Goal: Task Accomplishment & Management: Manage account settings

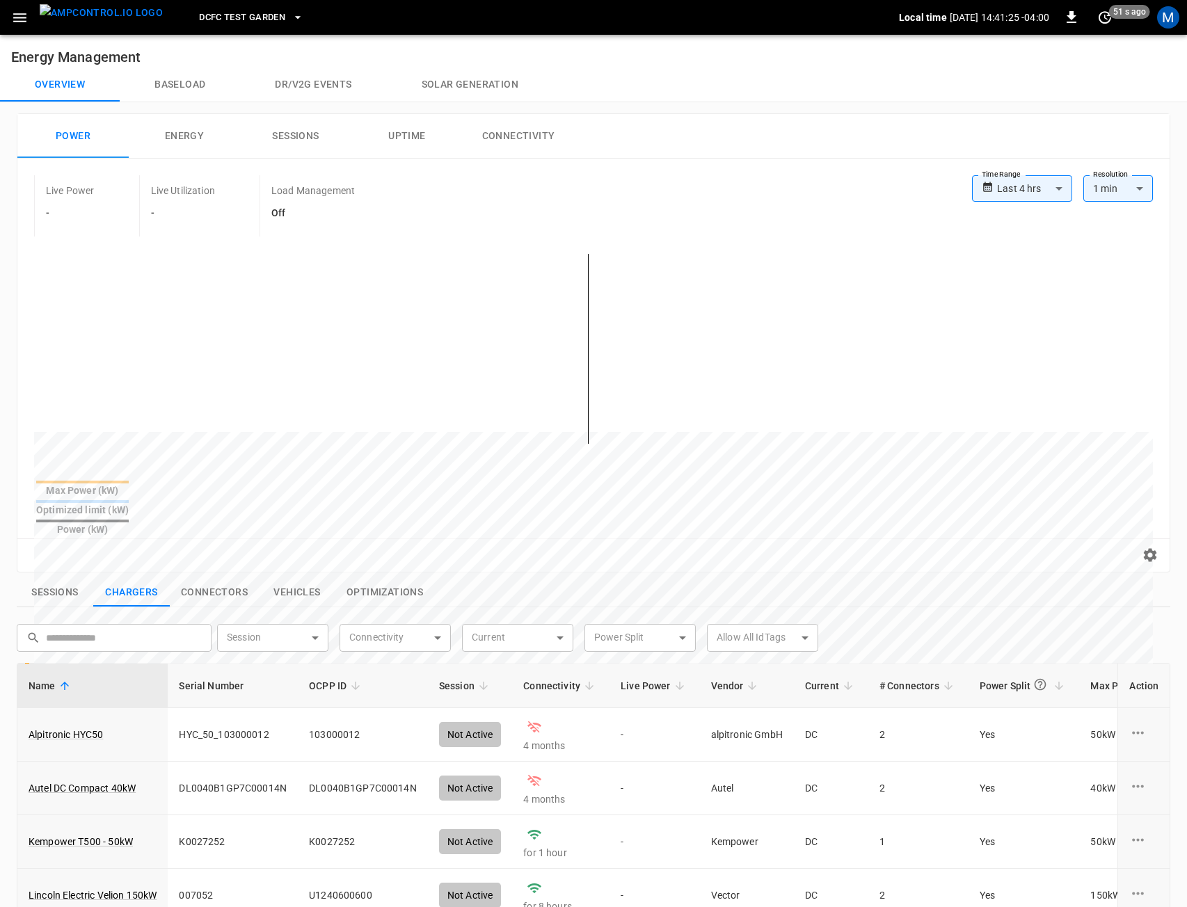
scroll to position [139, 0]
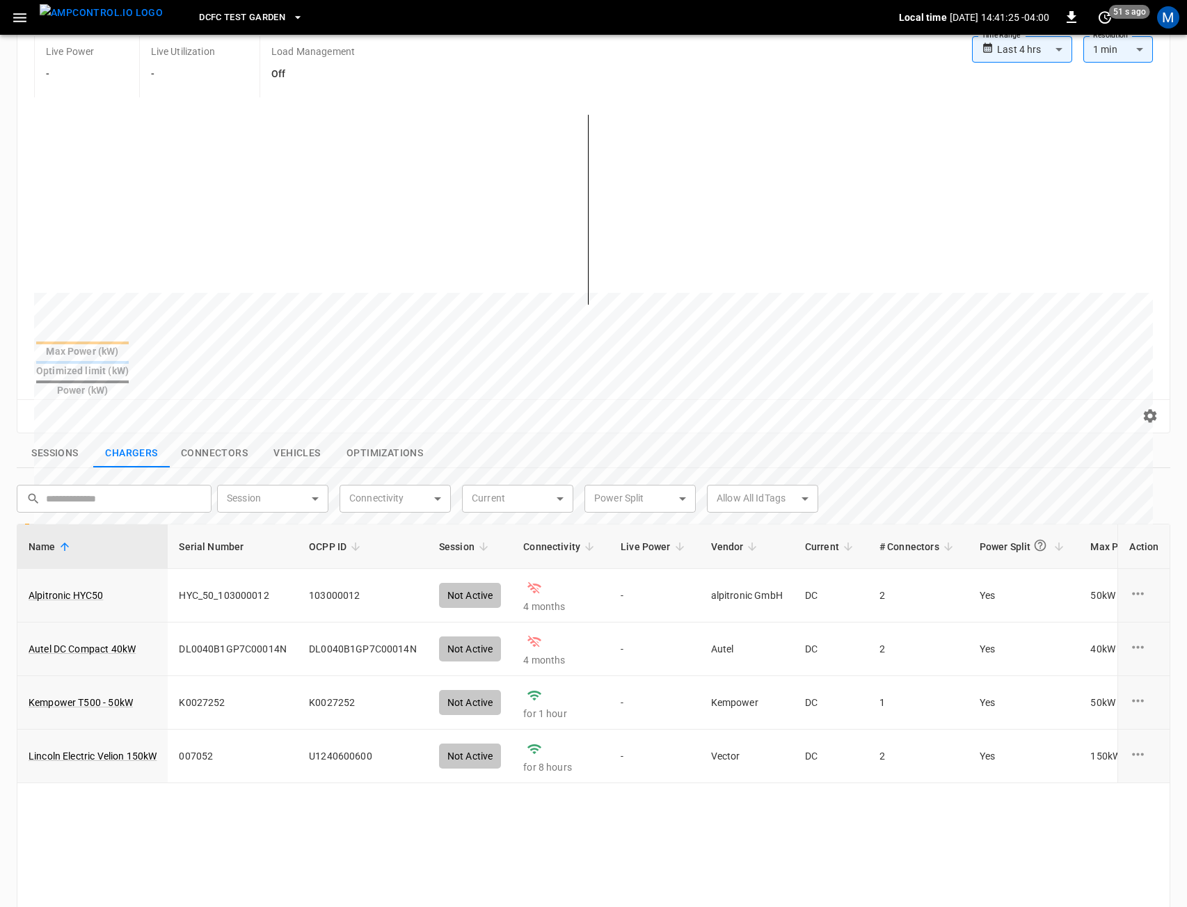
click at [194, 31] on div "DCFC Test Garden" at bounding box center [536, 17] width 725 height 33
click at [199, 22] on span "DCFC Test Garden" at bounding box center [242, 18] width 86 height 16
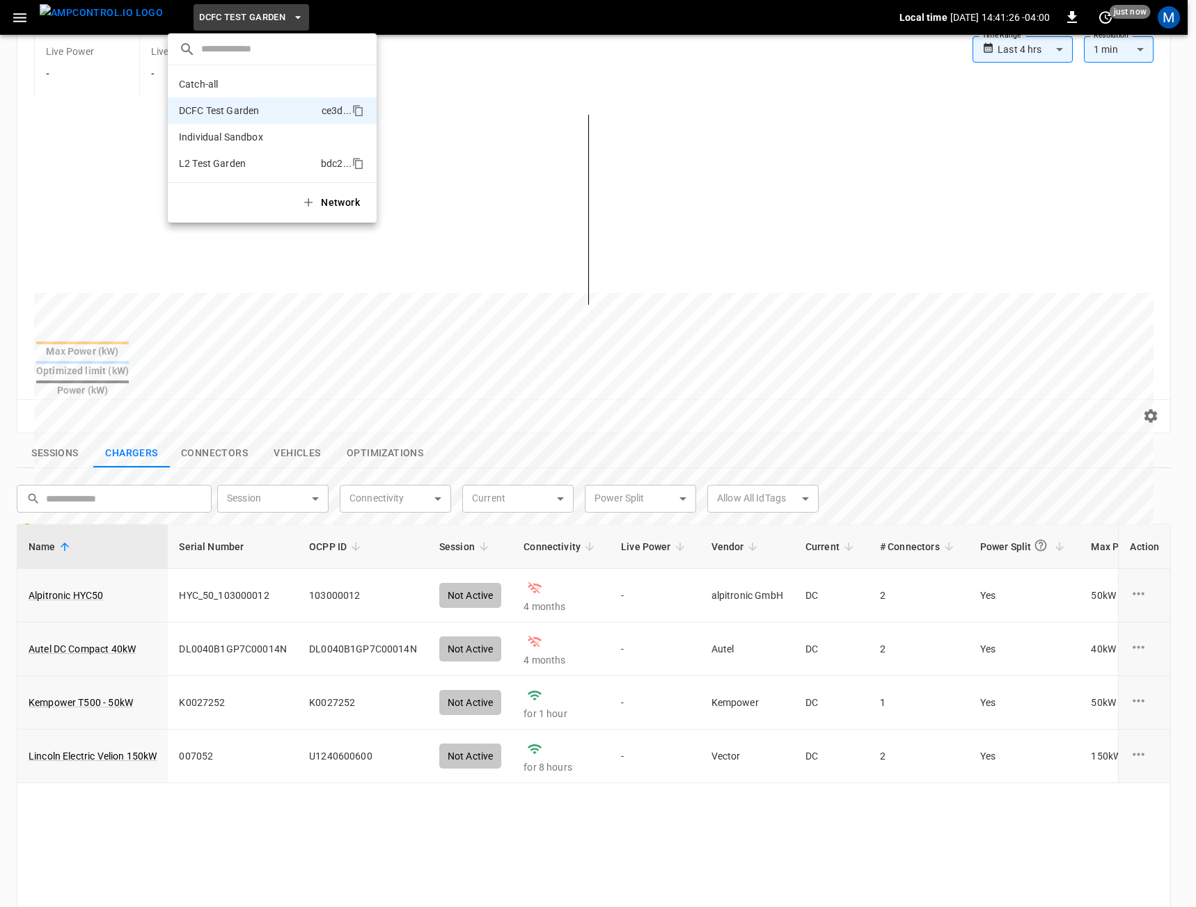
click at [200, 161] on p "L2 Test Garden" at bounding box center [247, 164] width 136 height 14
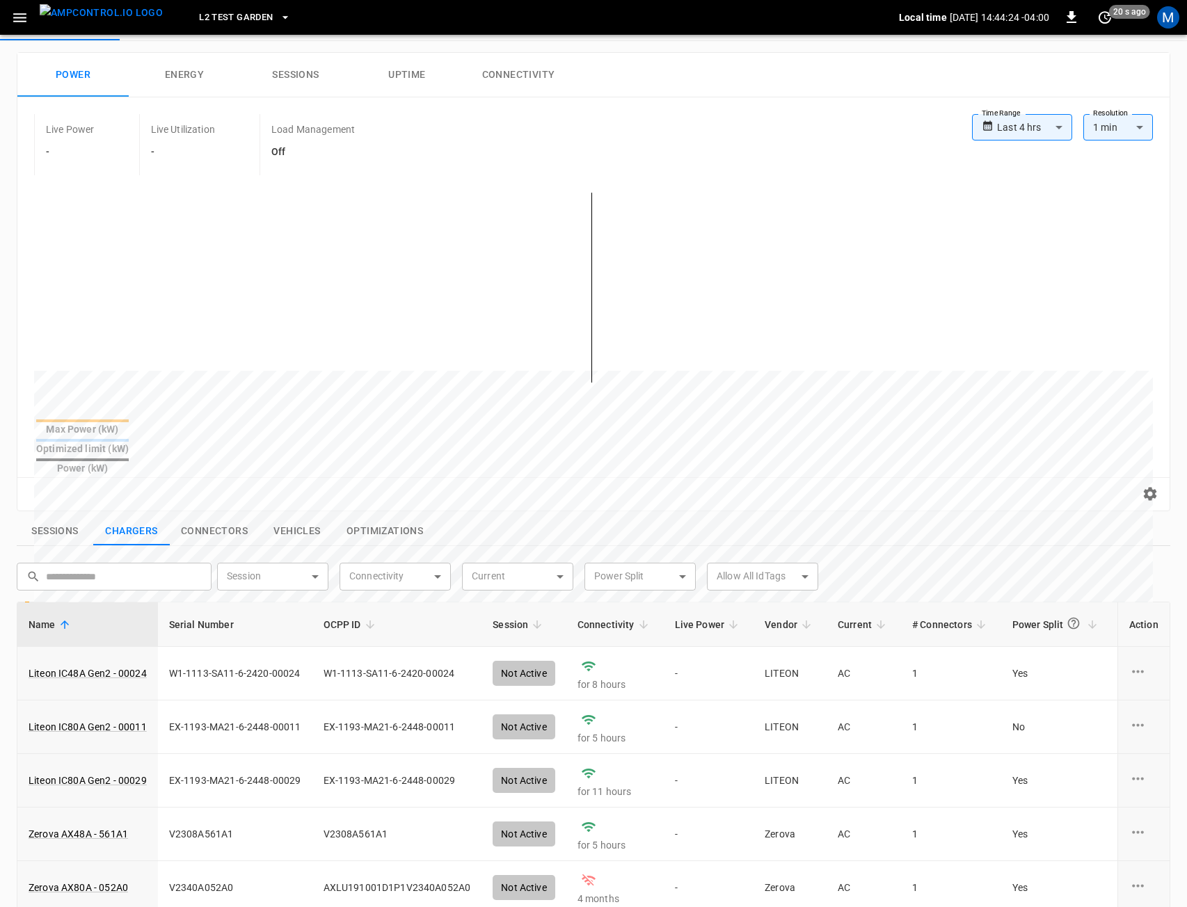
scroll to position [0, 0]
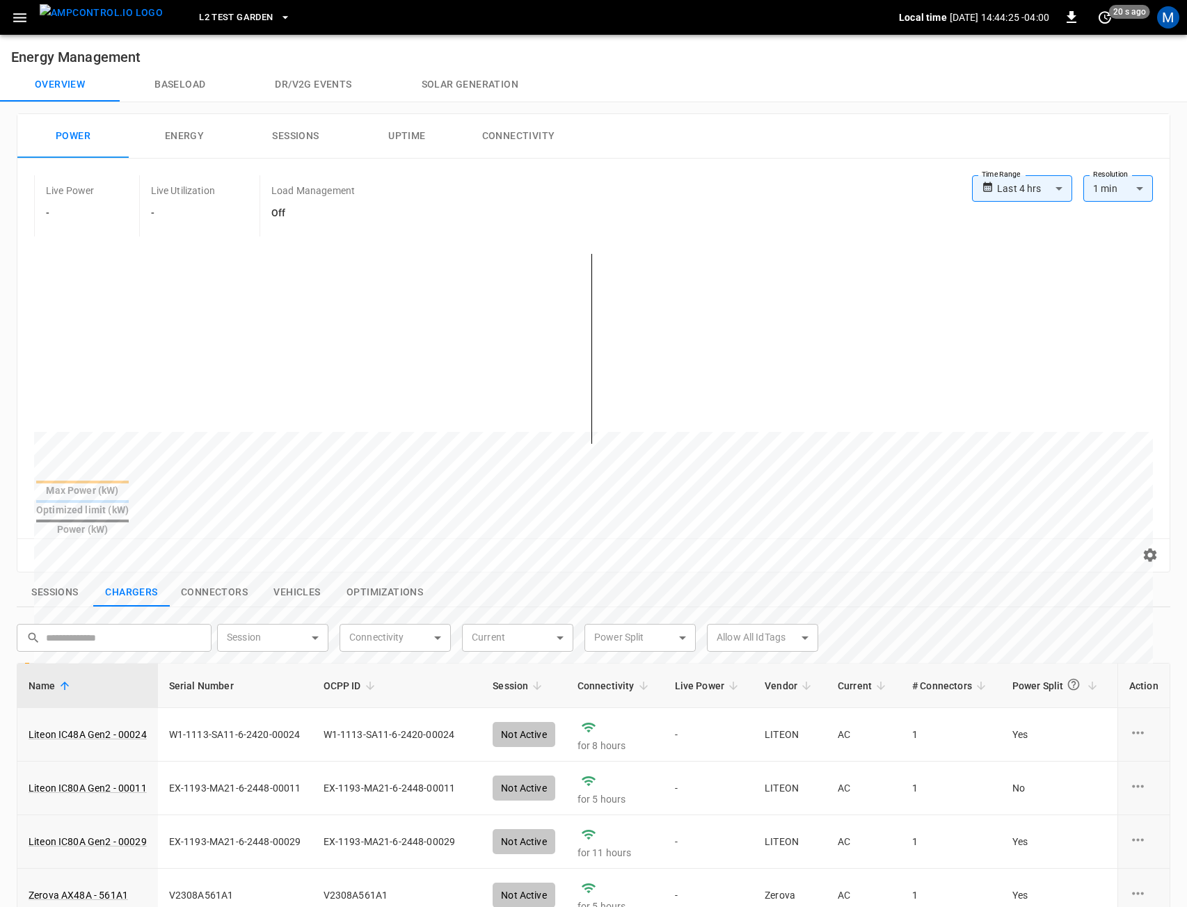
click at [121, 16] on img "menu" at bounding box center [101, 12] width 123 height 17
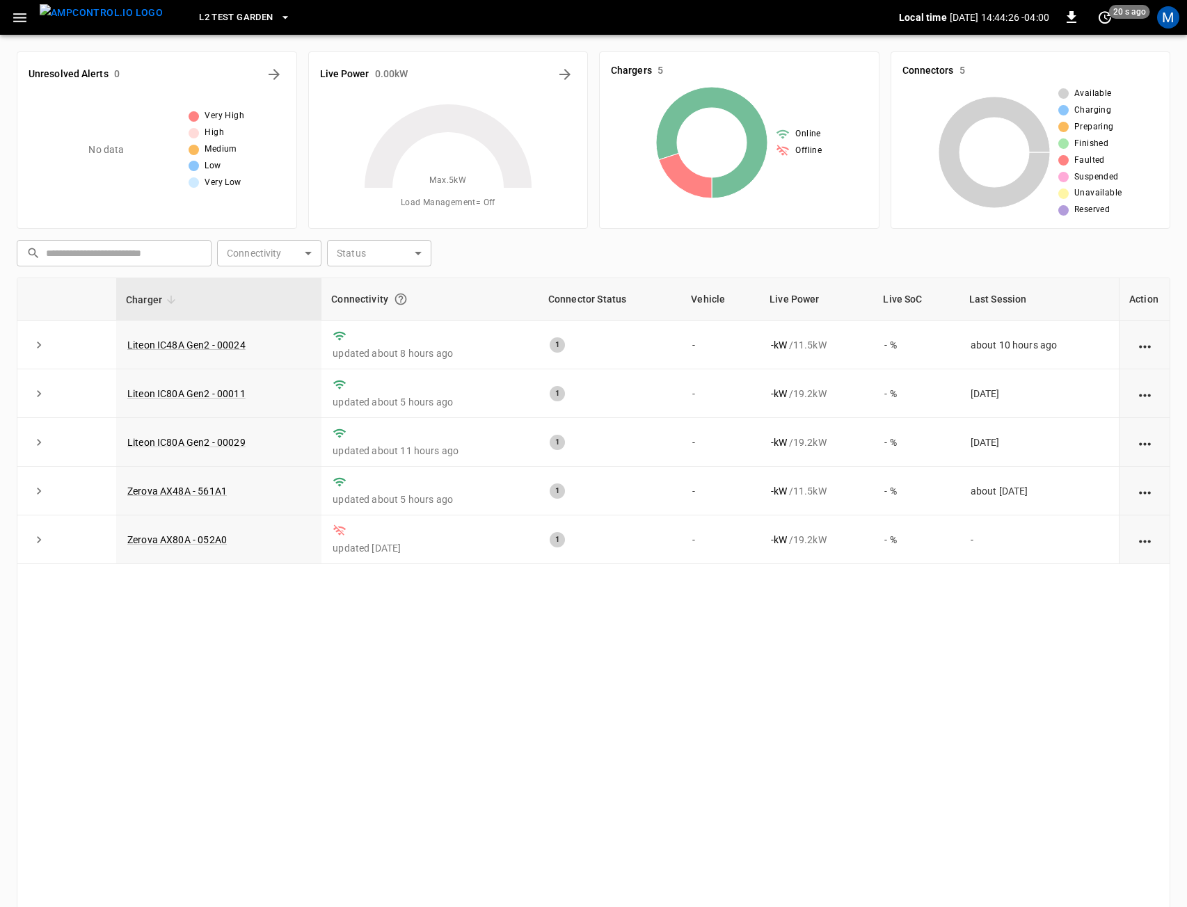
click at [24, 18] on icon "button" at bounding box center [19, 17] width 13 height 9
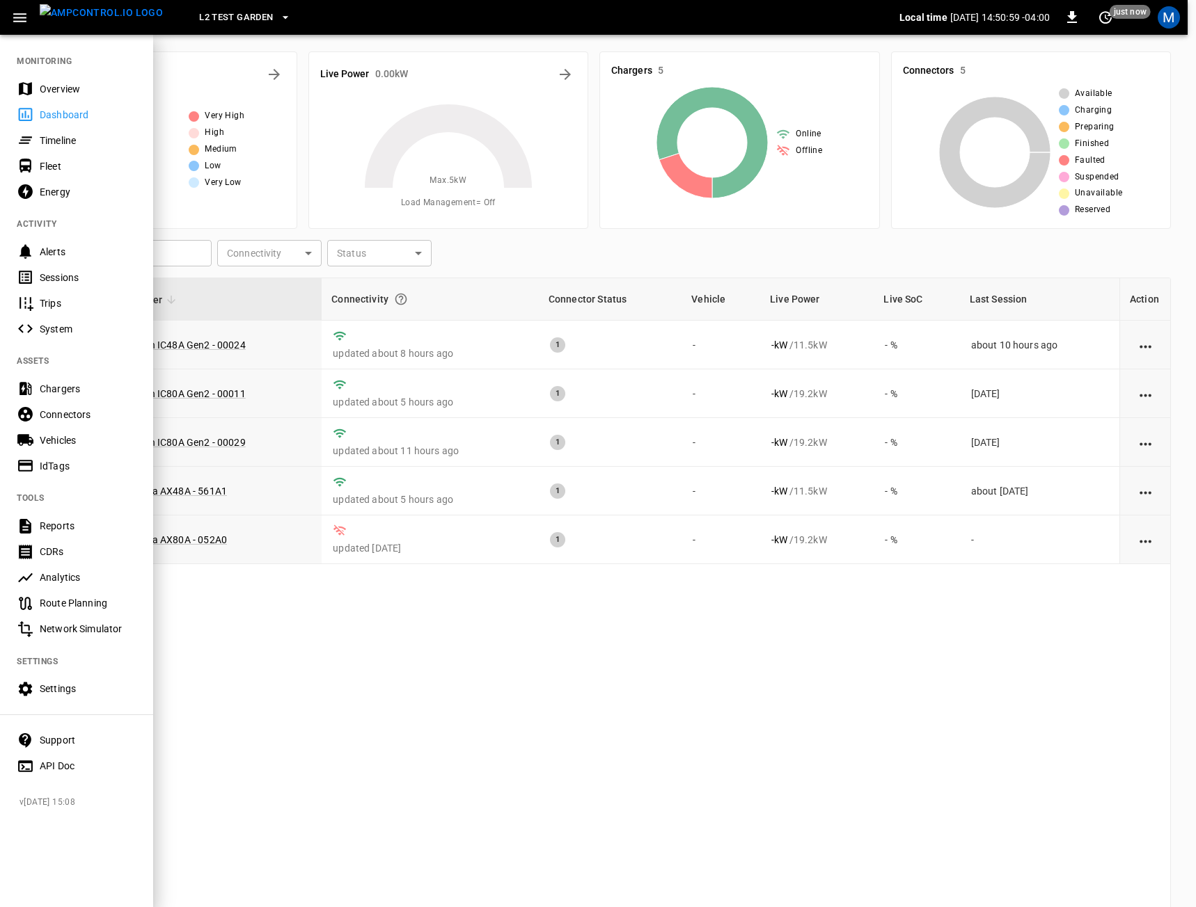
click at [459, 685] on div at bounding box center [598, 453] width 1196 height 907
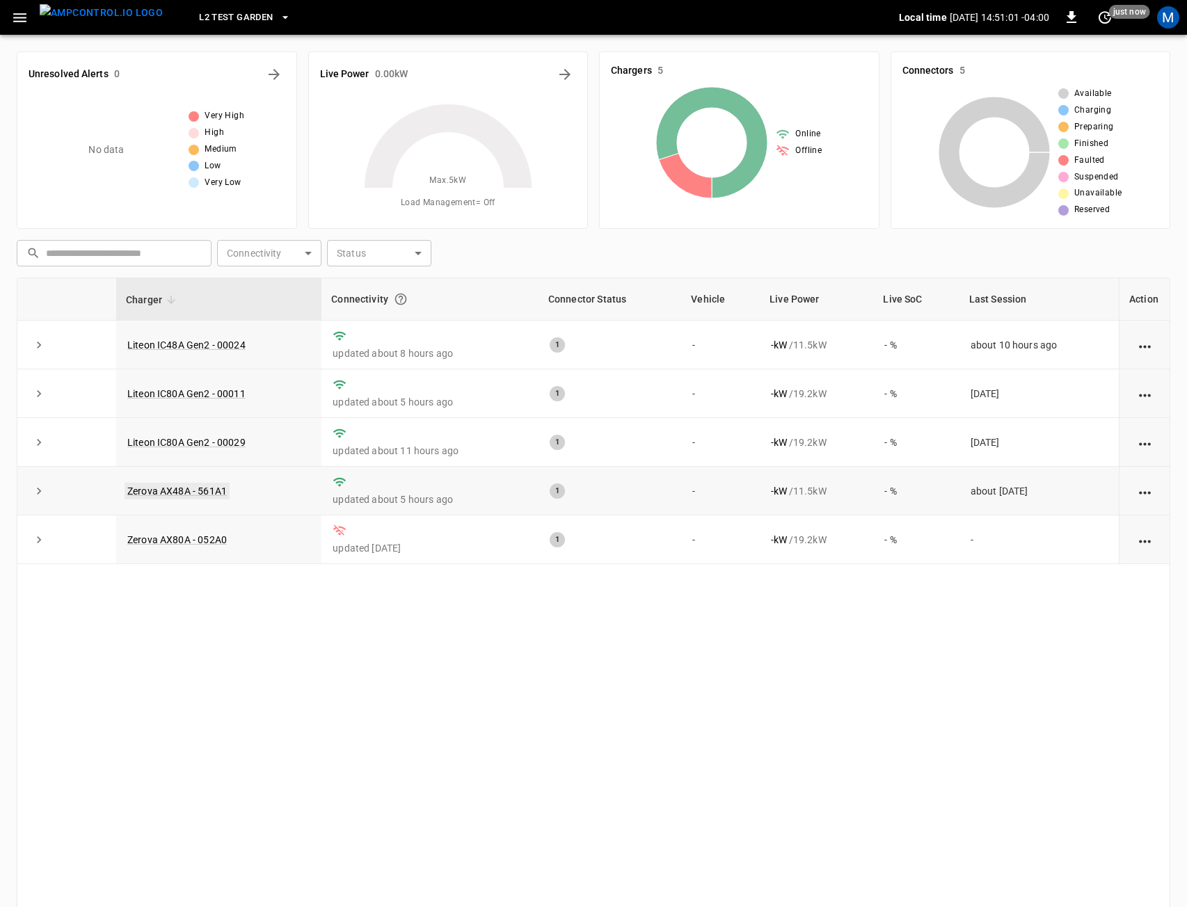
click at [201, 489] on link "Zerova AX48A - 561A1" at bounding box center [177, 491] width 105 height 17
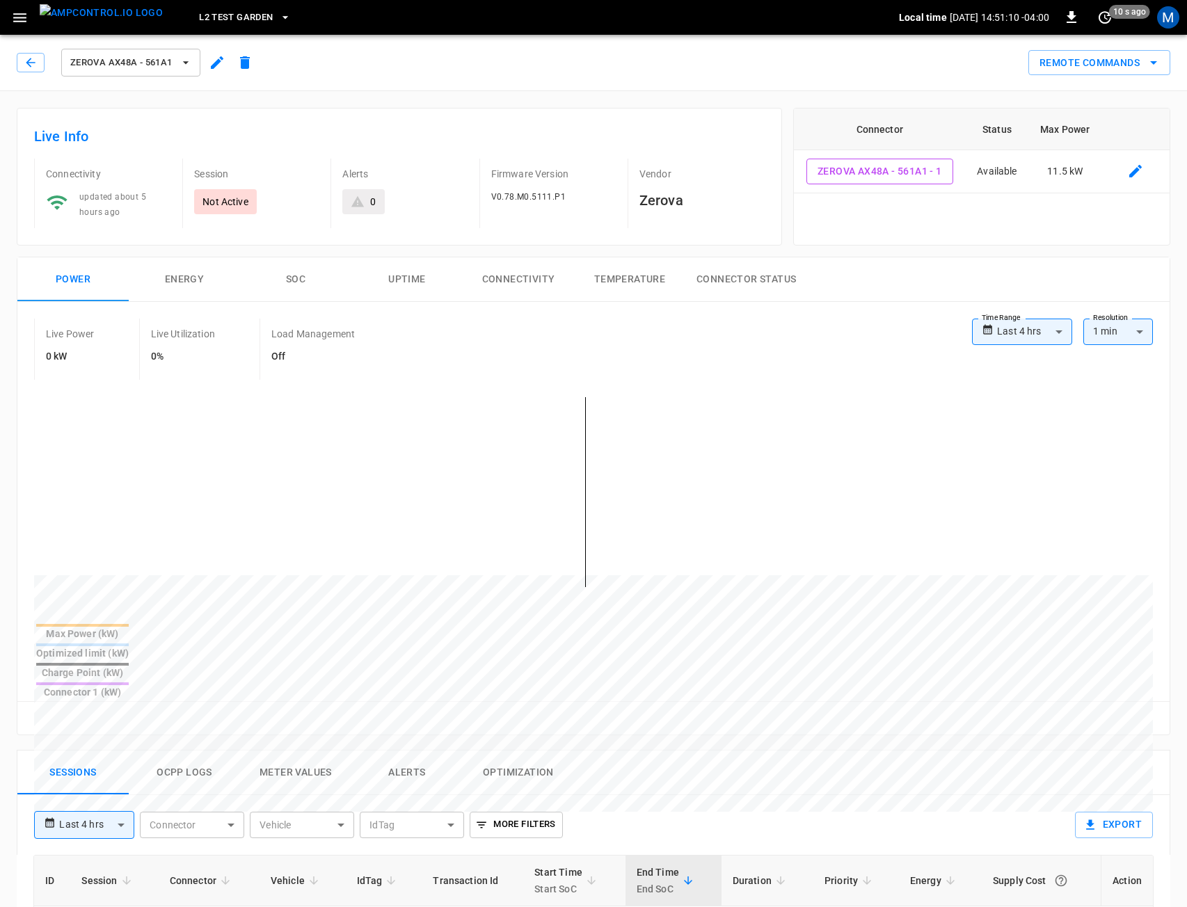
click at [212, 62] on icon "button" at bounding box center [217, 62] width 17 height 17
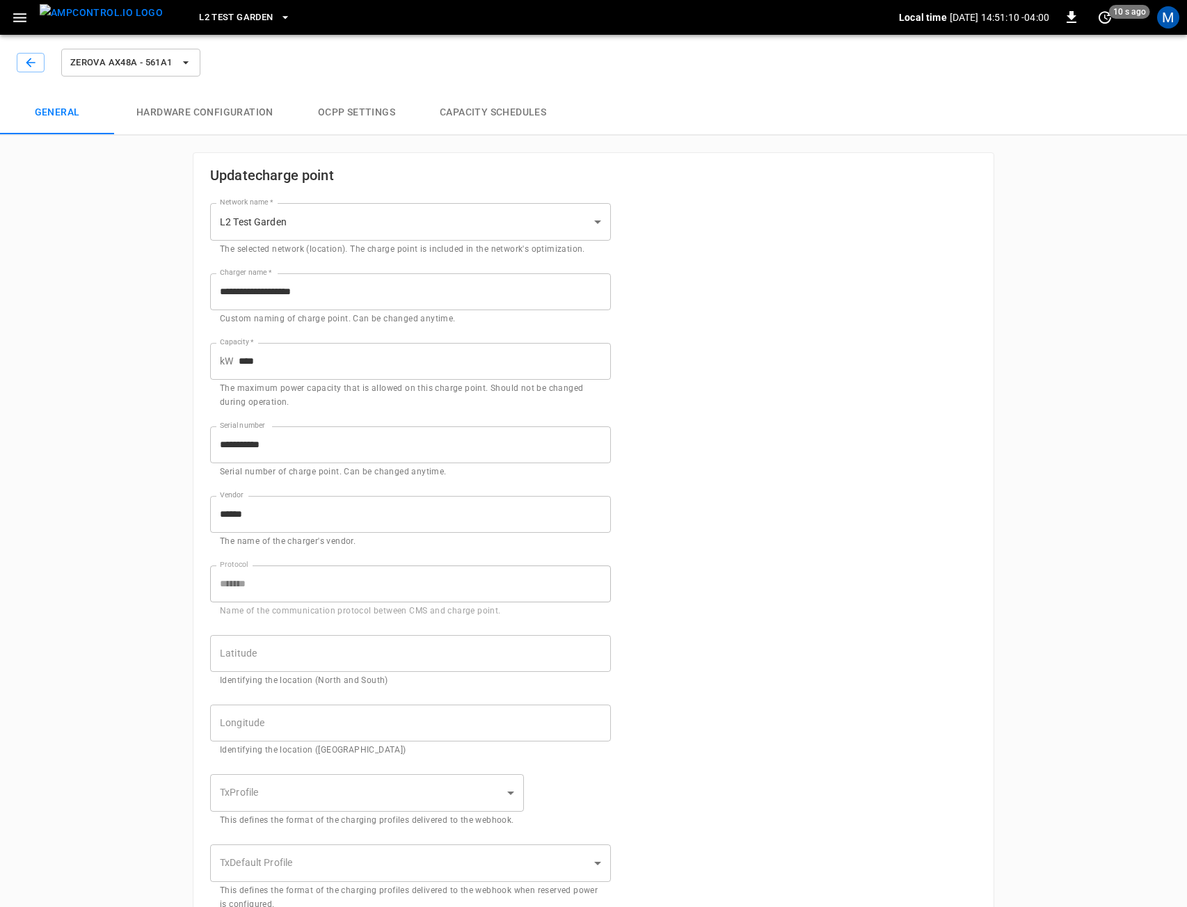
type input "**********"
drag, startPoint x: 365, startPoint y: 440, endPoint x: 138, endPoint y: 450, distance: 227.1
click at [124, 450] on div "**********" at bounding box center [593, 657] width 1187 height 1257
click at [193, 26] on button "L2 Test Garden" at bounding box center [244, 17] width 103 height 27
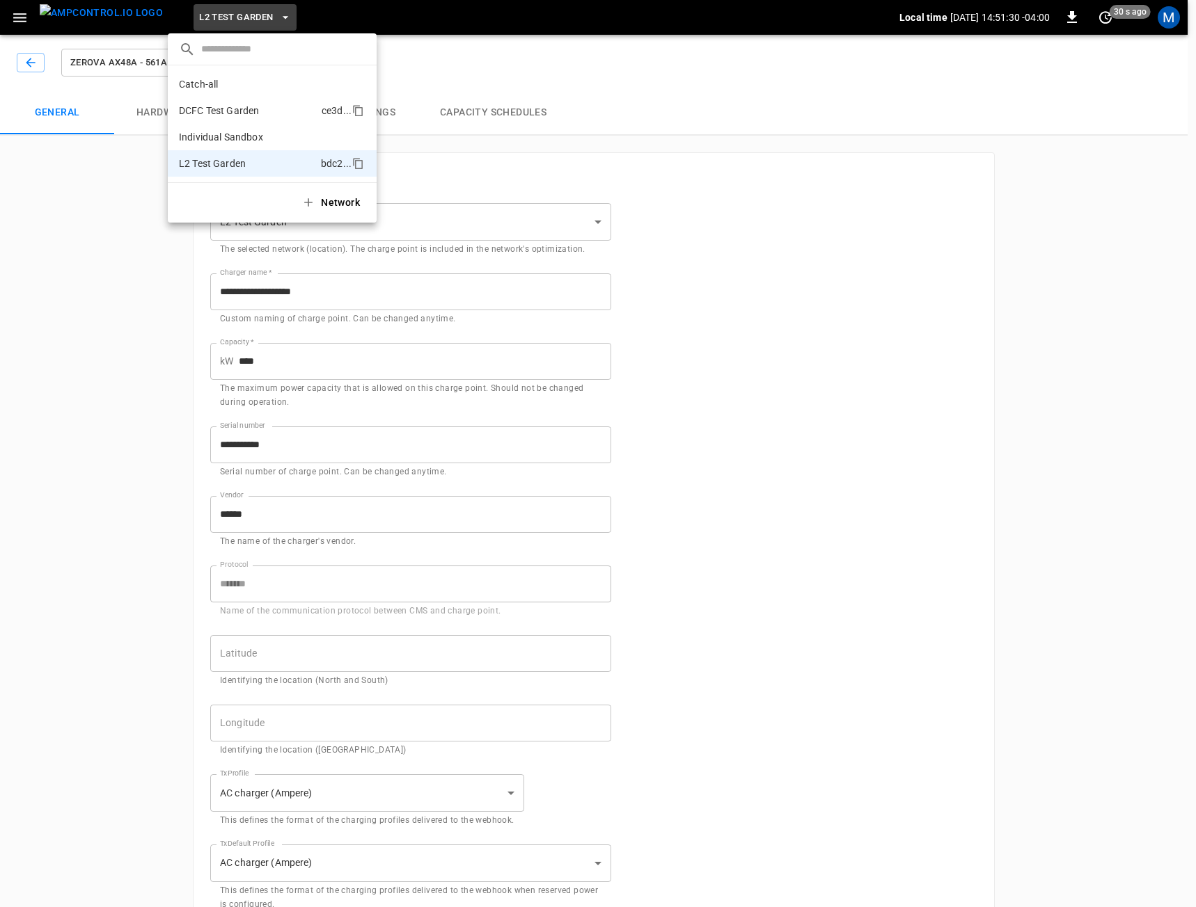
click at [249, 108] on p "DCFC Test Garden" at bounding box center [247, 111] width 137 height 14
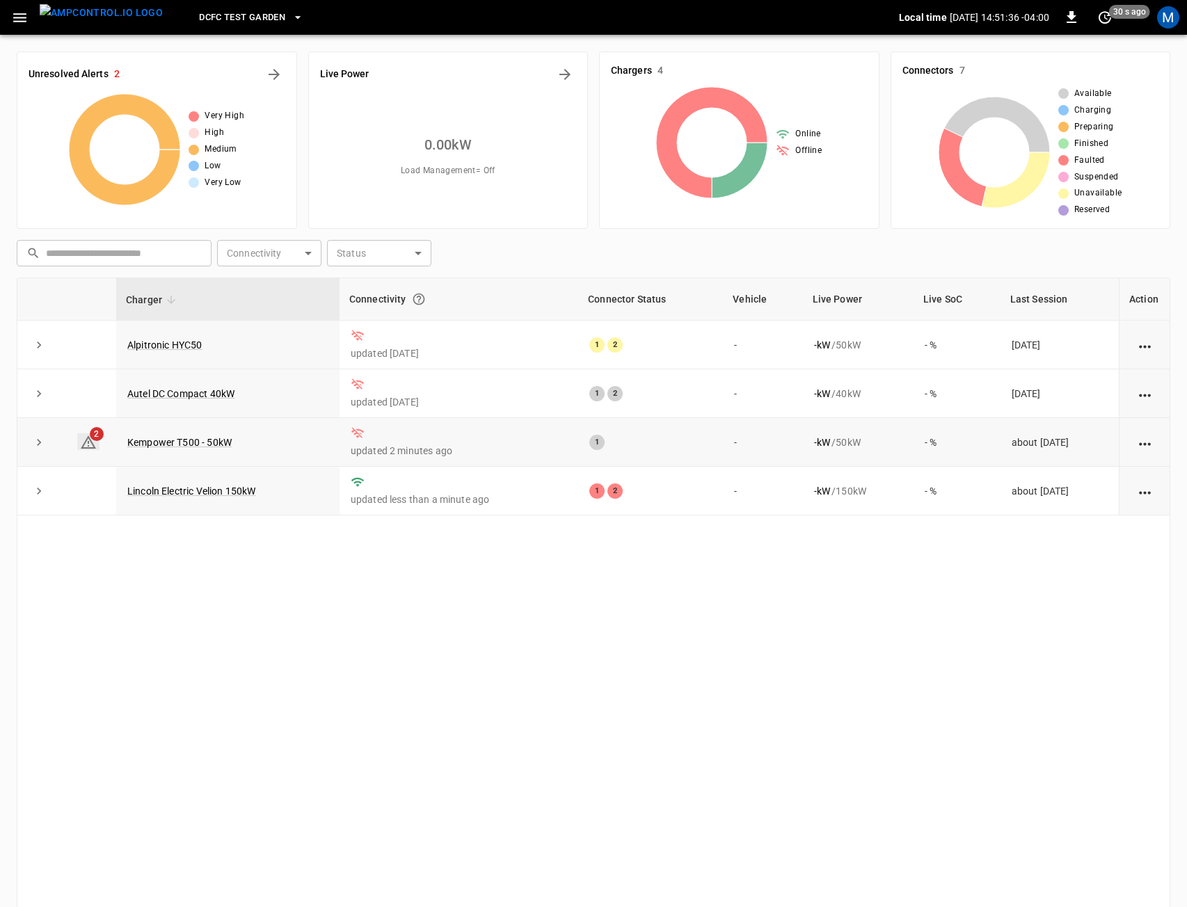
click at [86, 451] on icon at bounding box center [88, 442] width 17 height 17
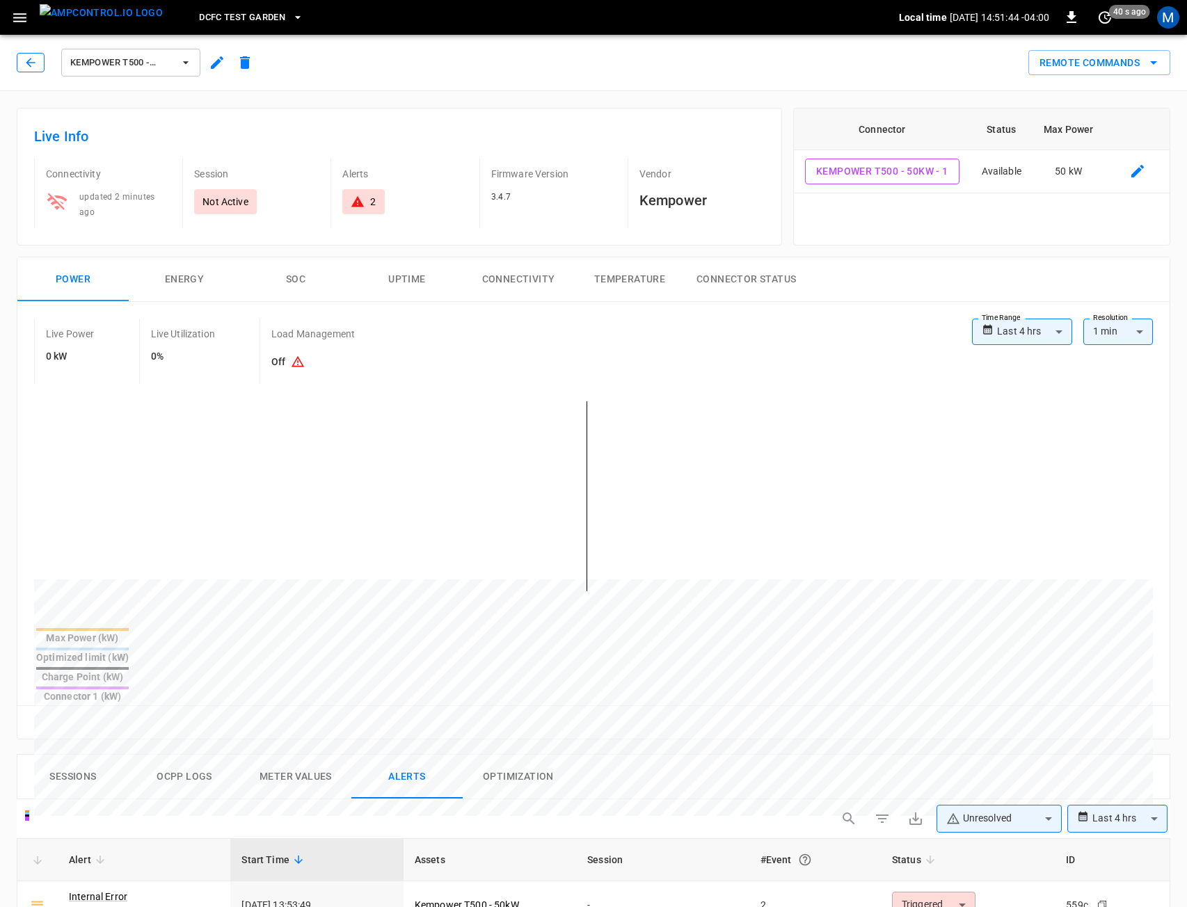
click at [17, 63] on button "button" at bounding box center [31, 62] width 28 height 19
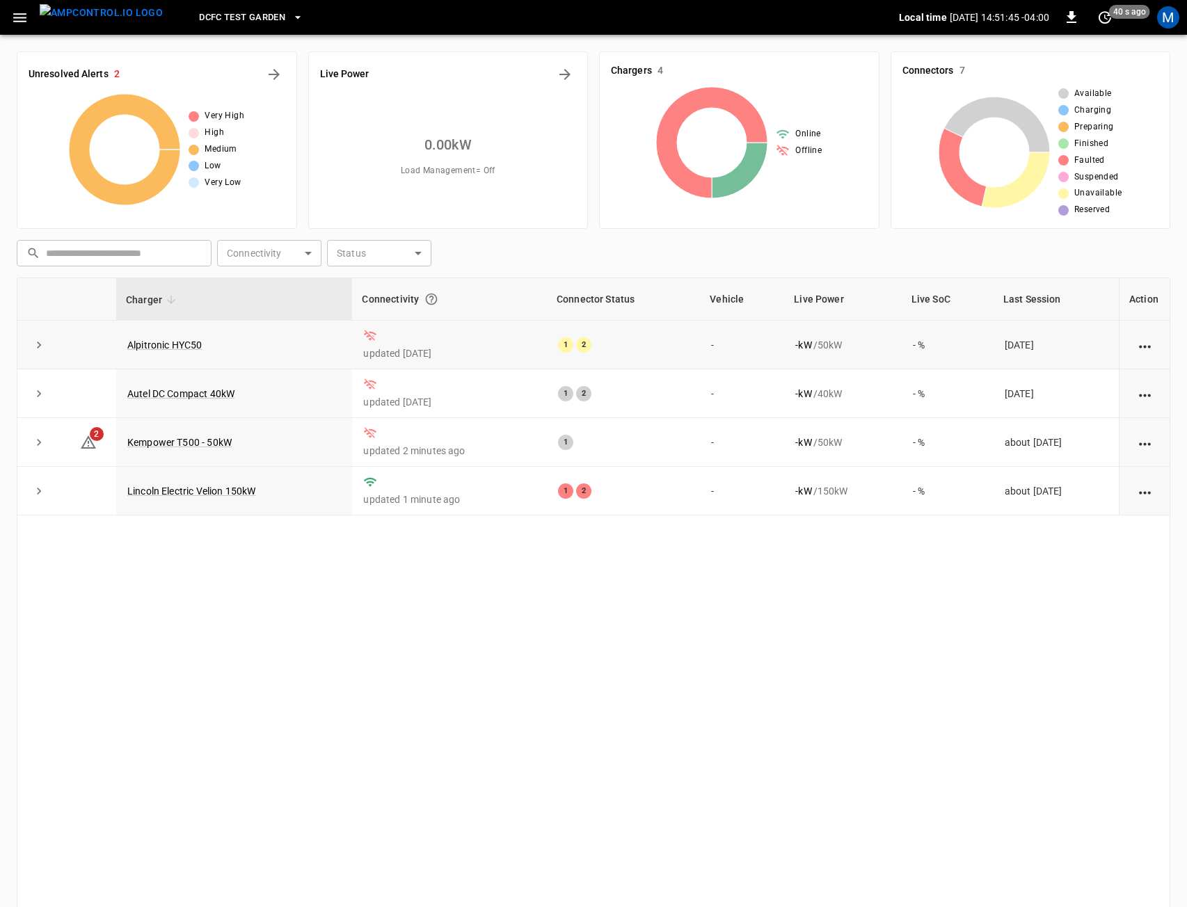
click at [174, 333] on td "Alpitronic HYC50" at bounding box center [234, 345] width 236 height 49
click at [174, 344] on link "Alpitronic HYC50" at bounding box center [165, 345] width 80 height 17
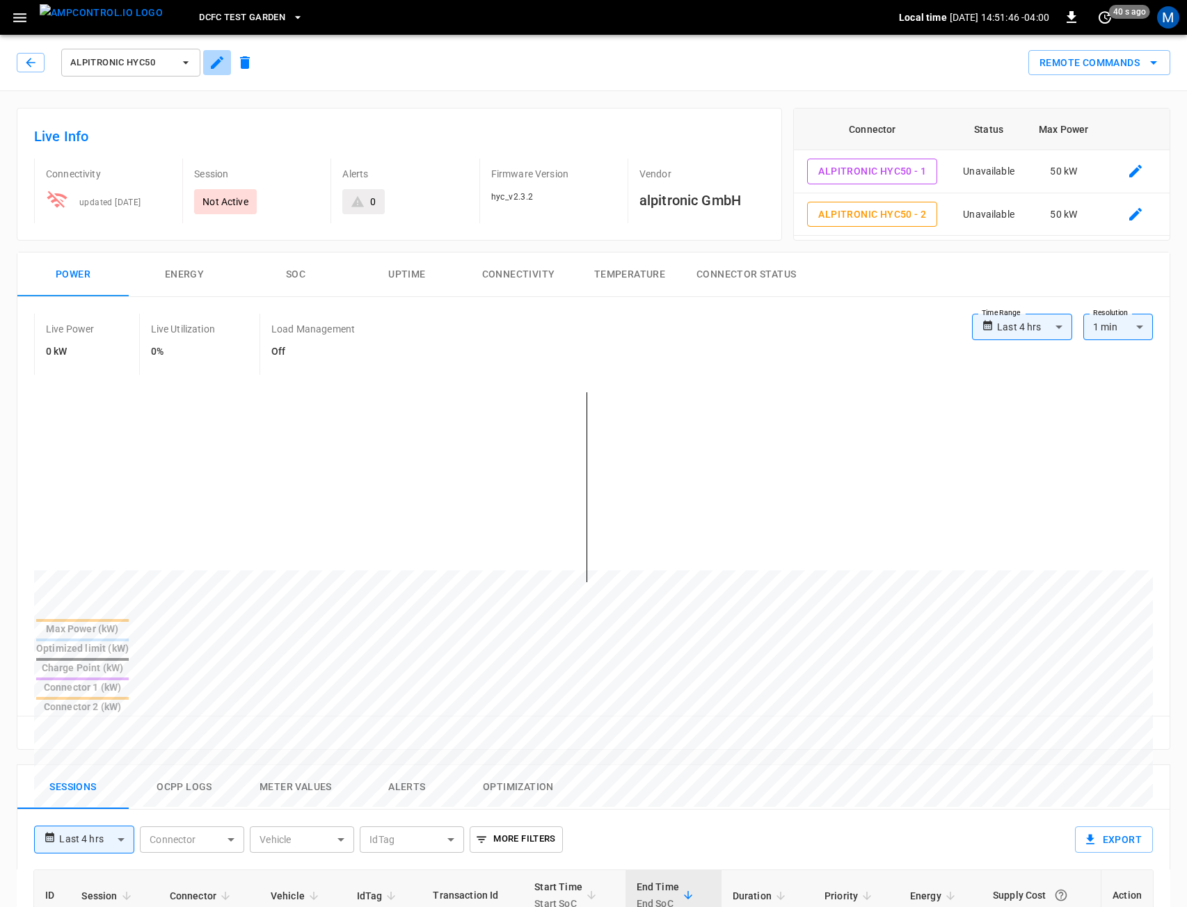
click at [216, 70] on icon "button" at bounding box center [217, 62] width 17 height 17
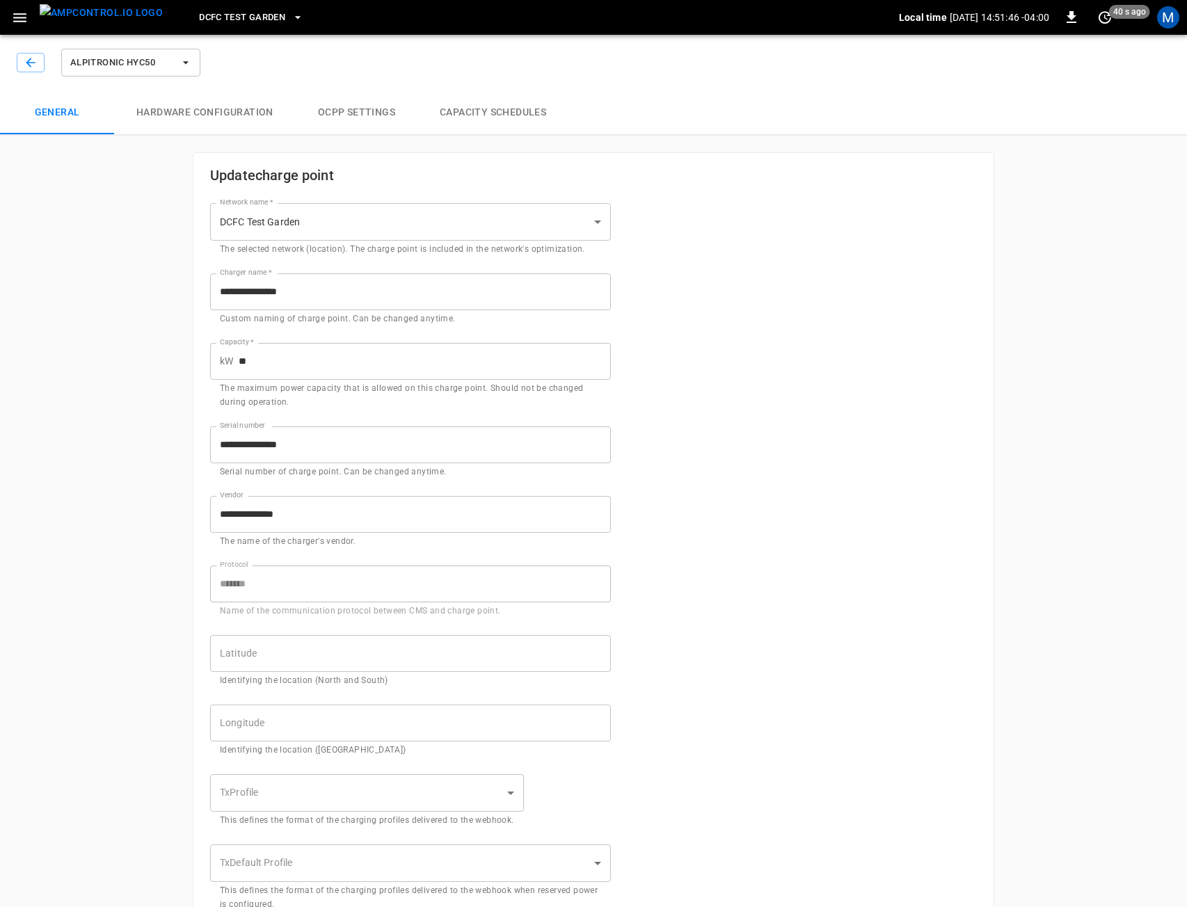
type input "**********"
click at [33, 74] on div "Alpitronic HYC50" at bounding box center [110, 62] width 186 height 33
click at [38, 66] on button "button" at bounding box center [31, 62] width 28 height 19
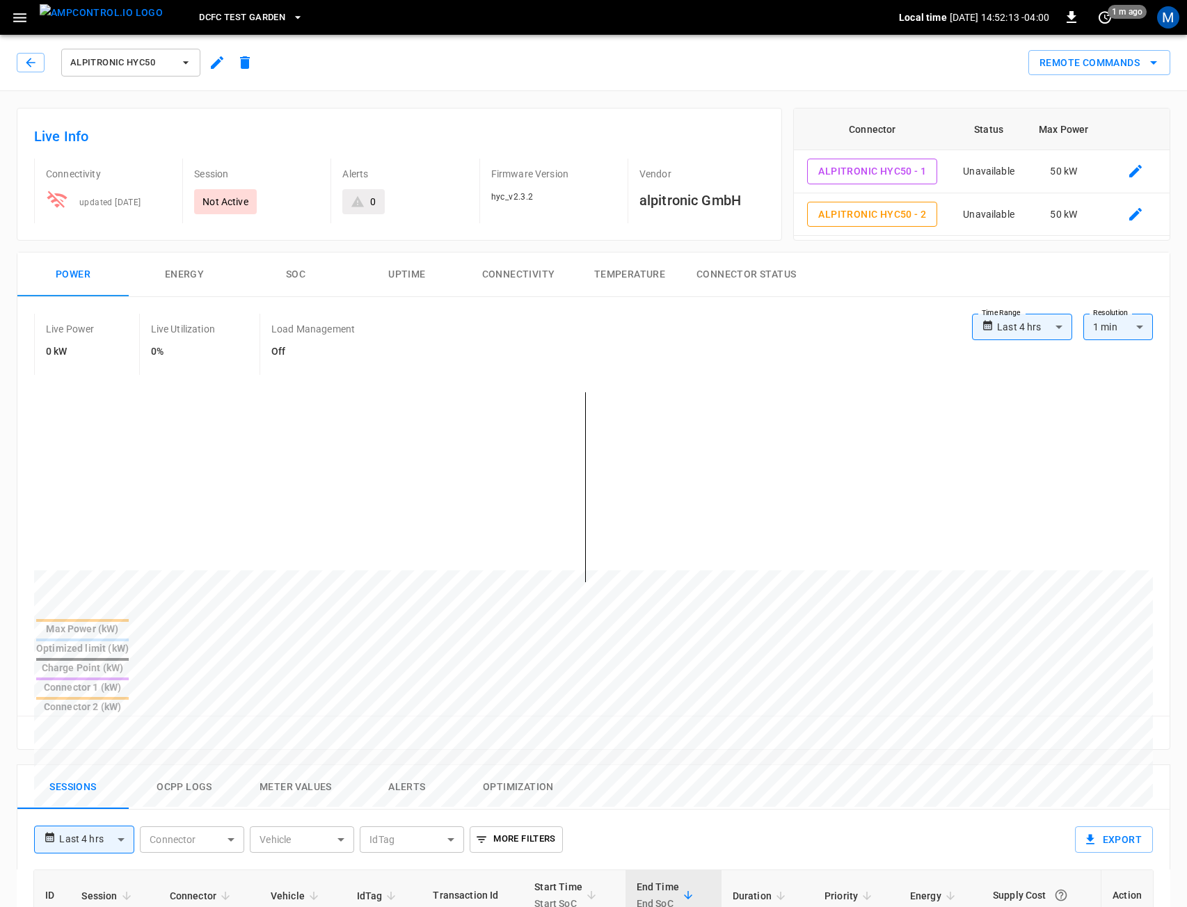
click at [214, 56] on icon "button" at bounding box center [217, 62] width 17 height 17
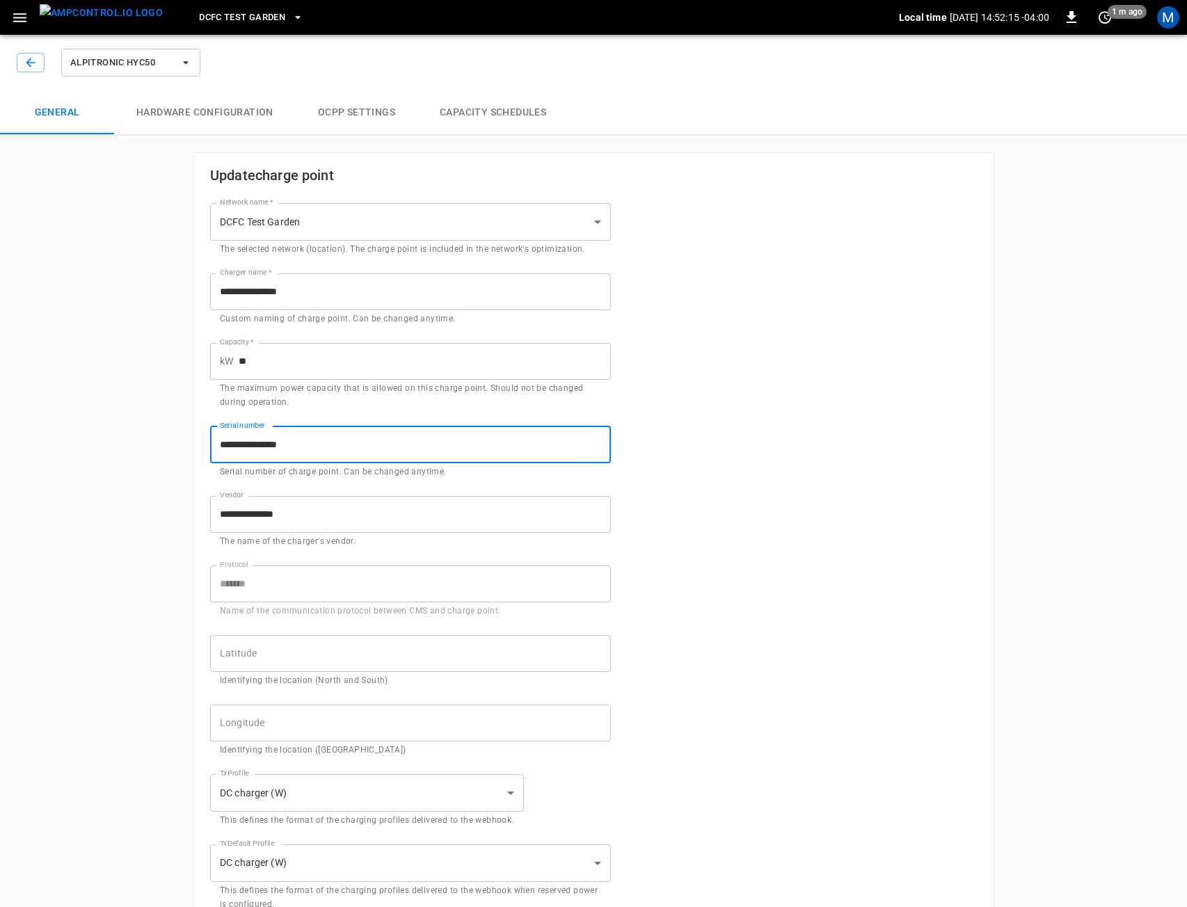
drag, startPoint x: 339, startPoint y: 443, endPoint x: 206, endPoint y: 452, distance: 133.3
click at [206, 452] on div "**********" at bounding box center [402, 445] width 418 height 70
click at [29, 58] on icon "button" at bounding box center [31, 63] width 14 height 14
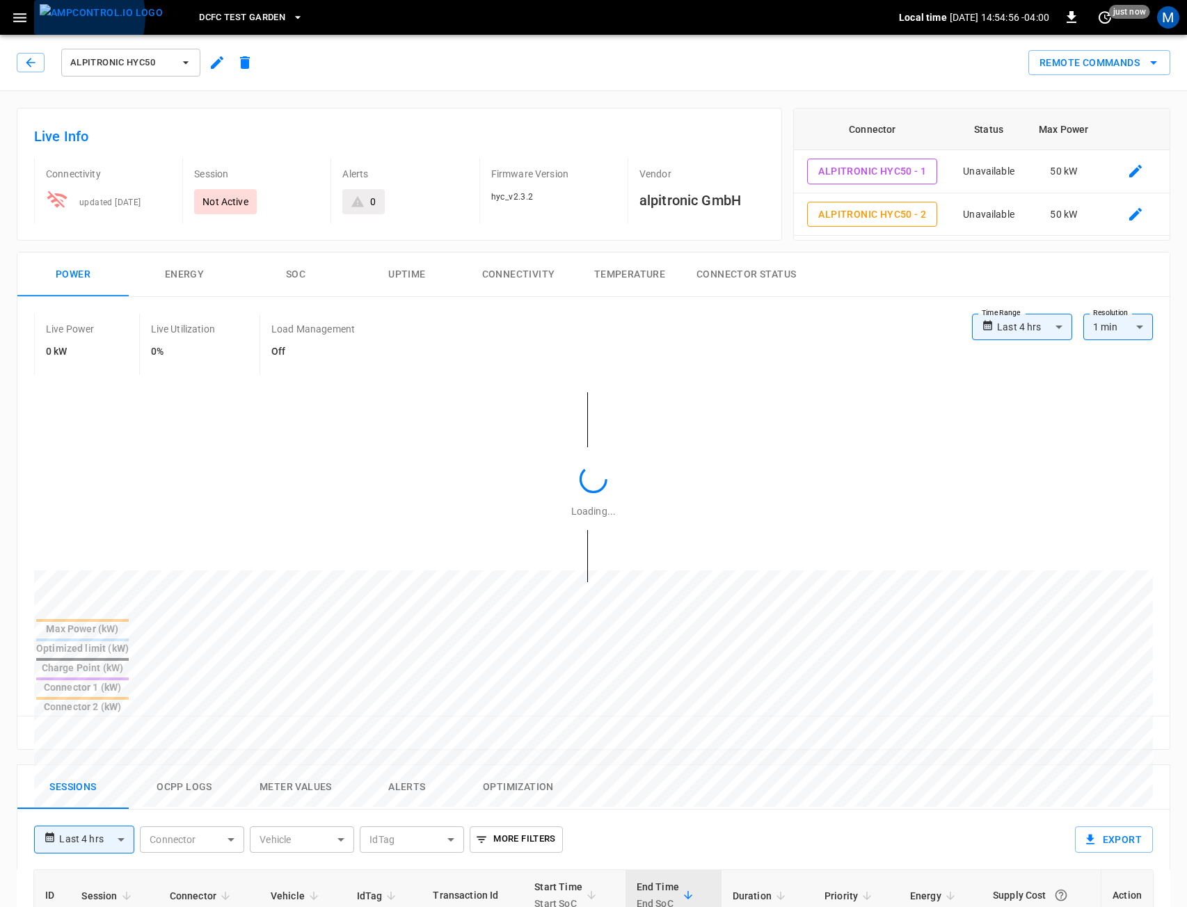
click at [69, 17] on img "menu" at bounding box center [101, 12] width 123 height 17
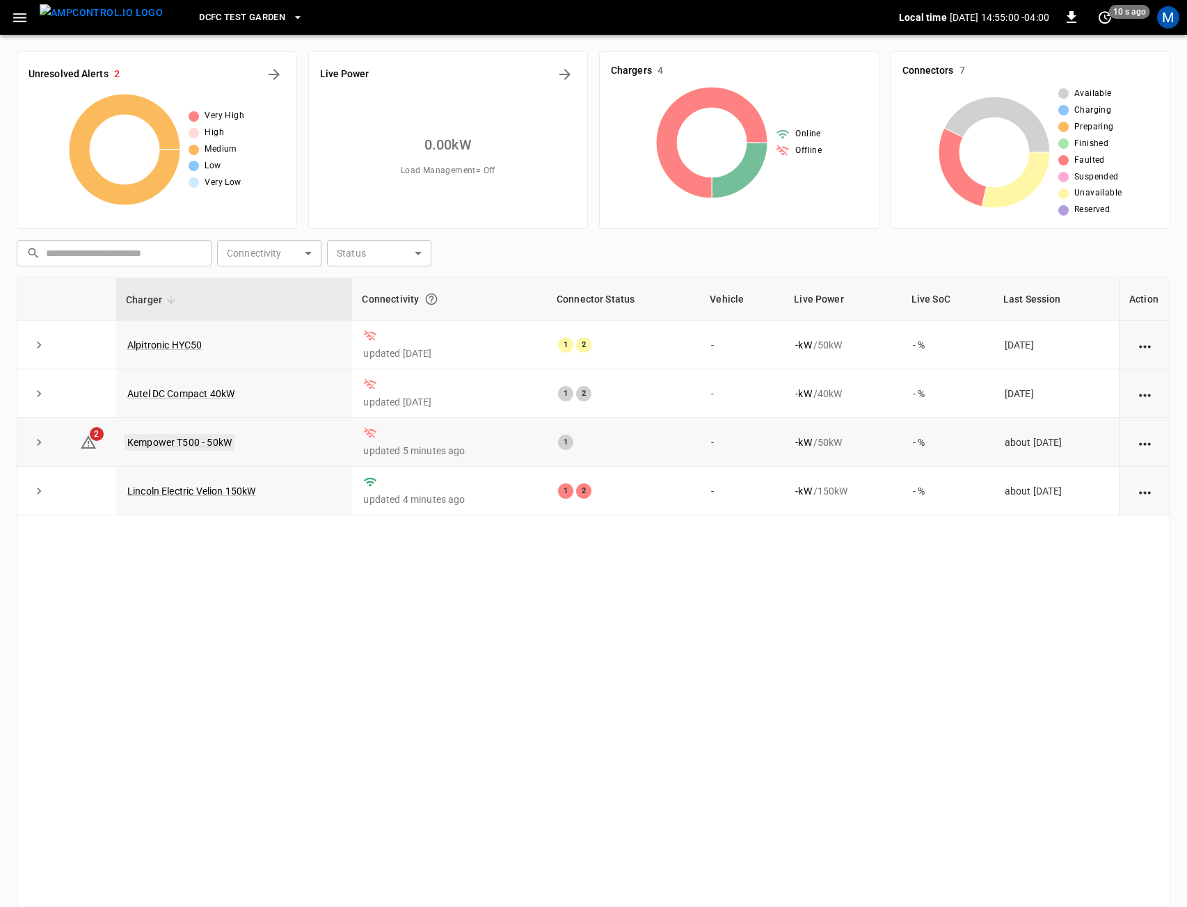
click at [152, 449] on link "Kempower T500 - 50kW" at bounding box center [180, 442] width 110 height 17
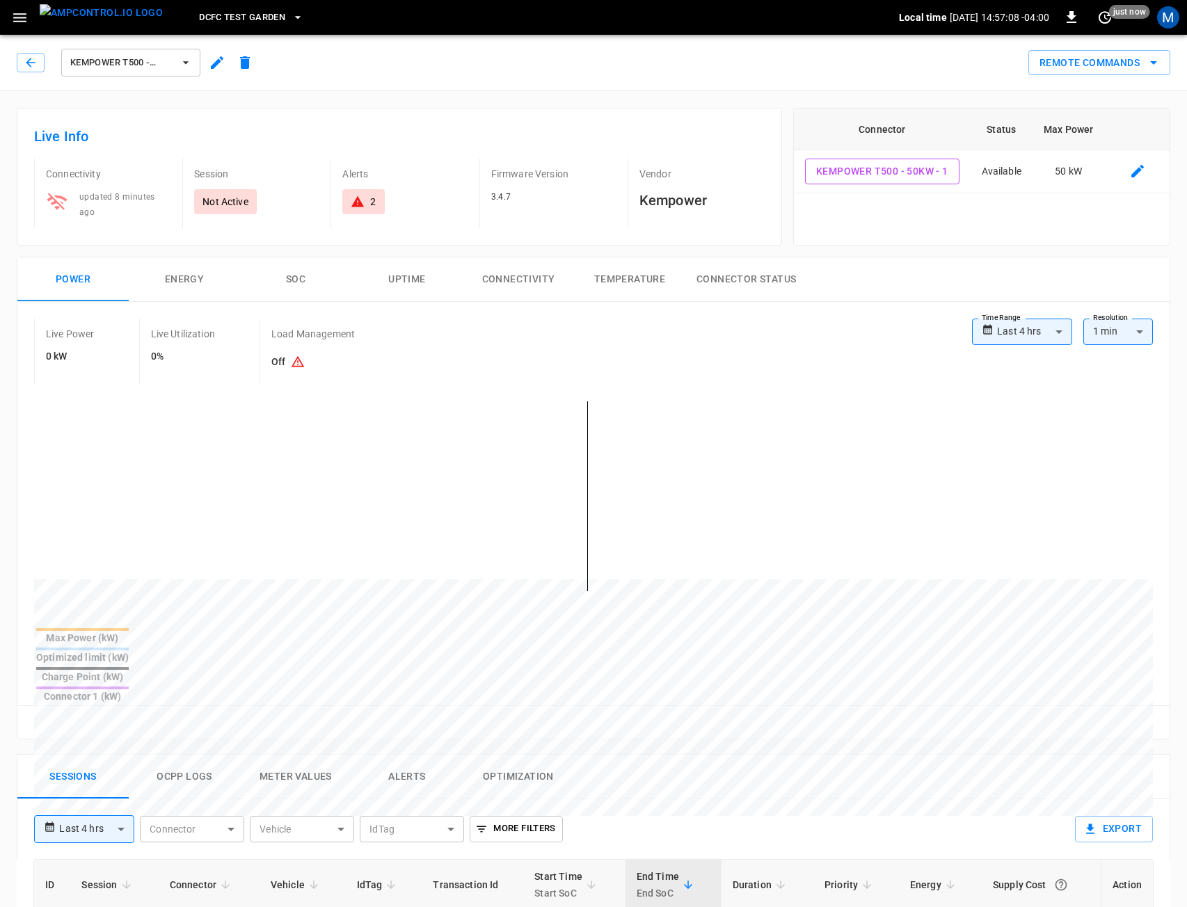
click at [532, 275] on button "Connectivity" at bounding box center [518, 279] width 111 height 45
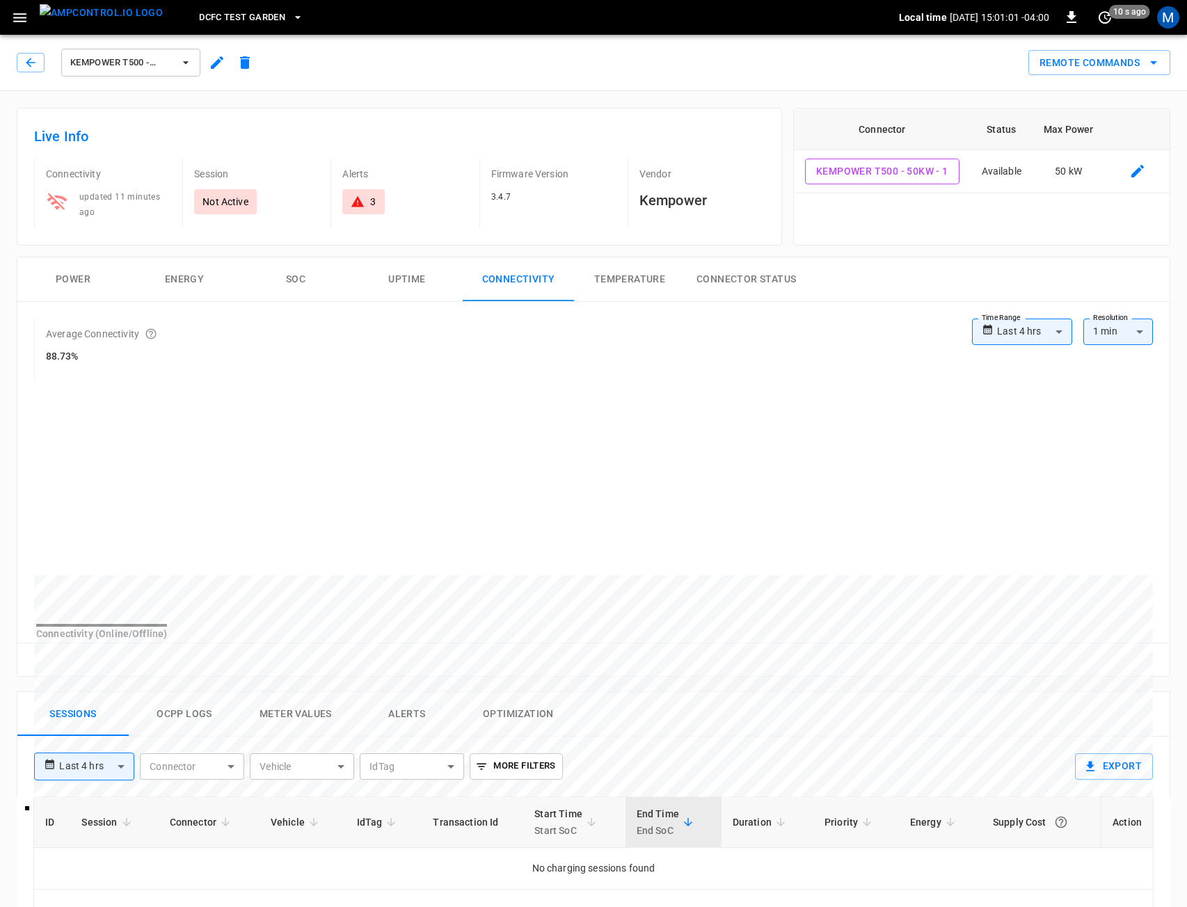
click at [176, 721] on button "Ocpp logs" at bounding box center [184, 714] width 111 height 45
